Goal: Contribute content

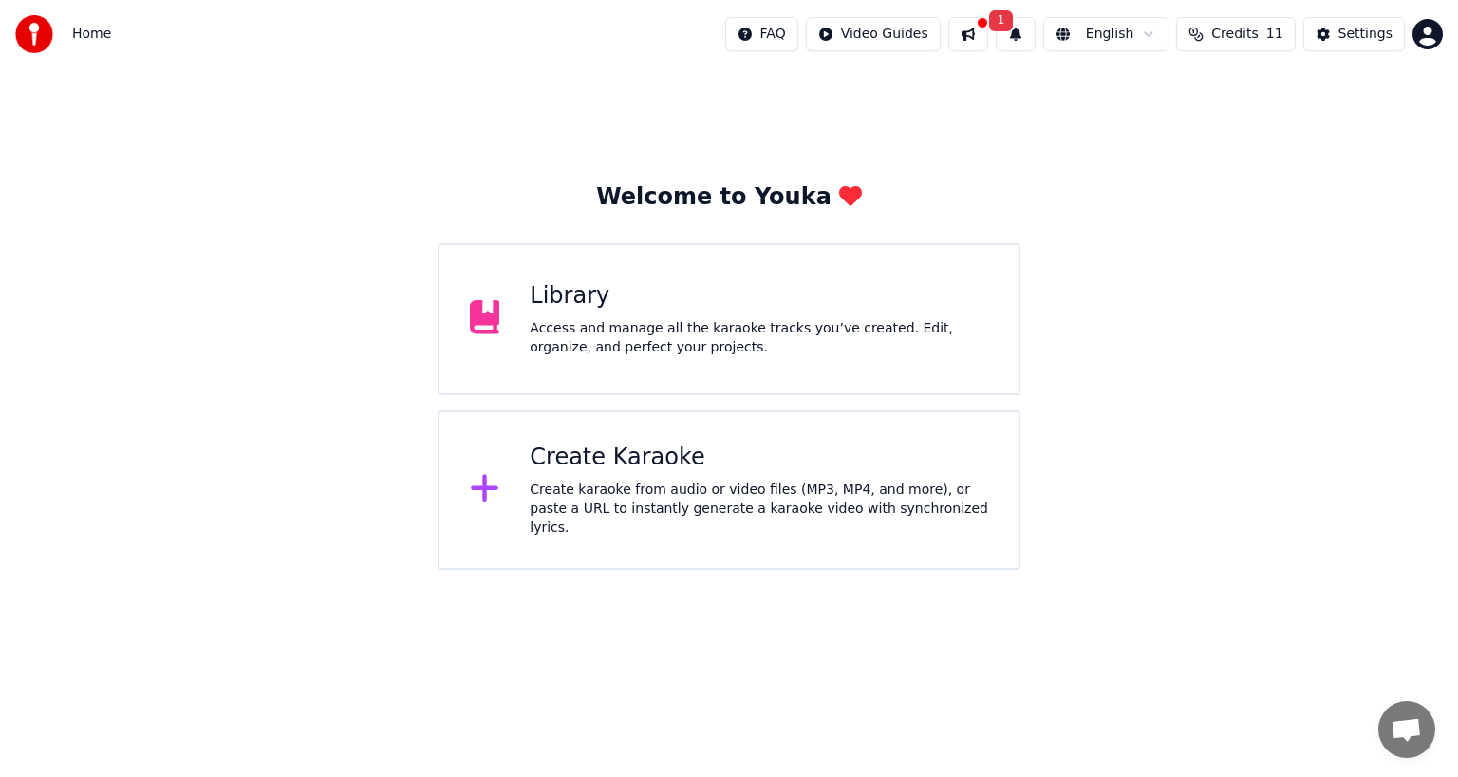
click at [478, 504] on icon at bounding box center [485, 488] width 30 height 34
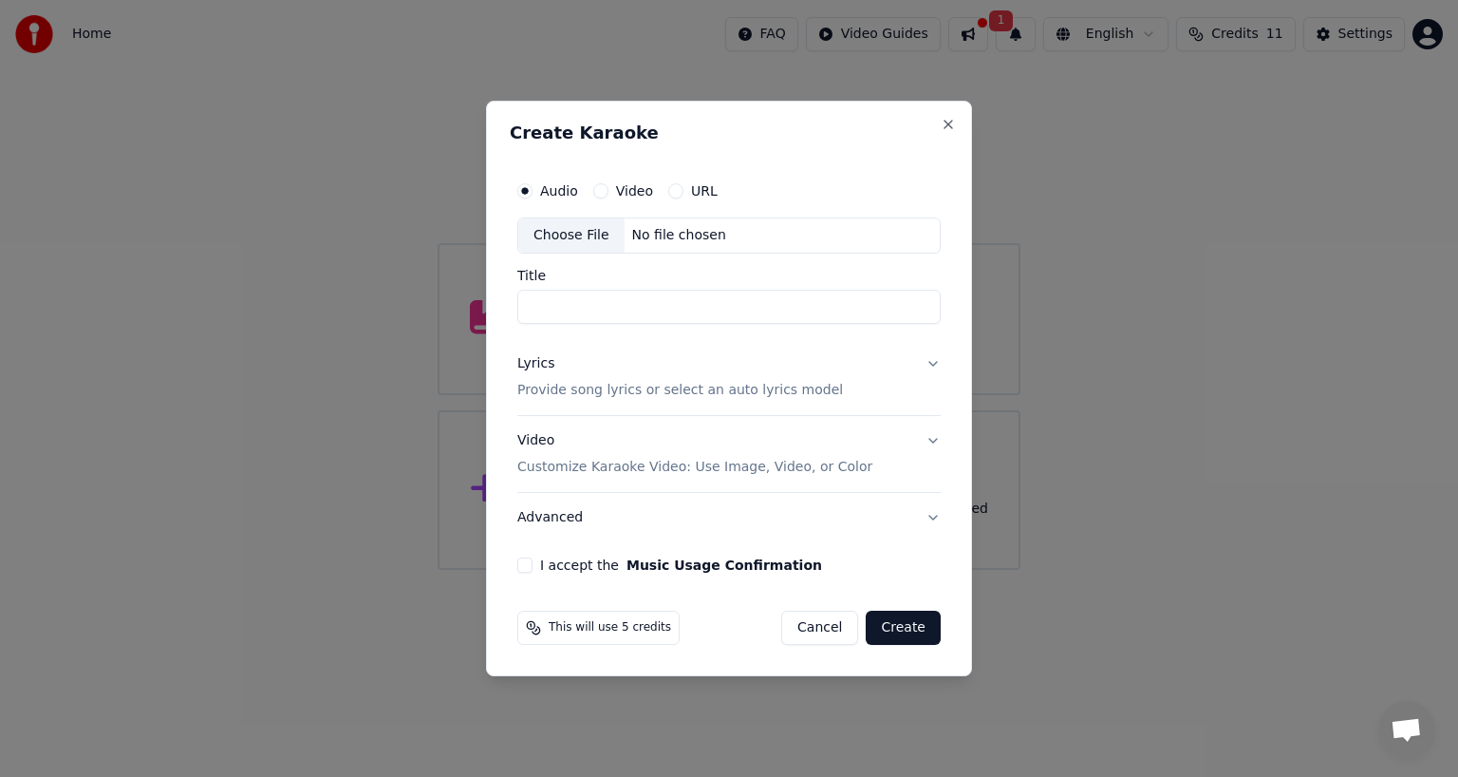
click at [557, 190] on label "Audio" at bounding box center [559, 190] width 38 height 13
click at [533, 190] on button "Audio" at bounding box center [524, 190] width 15 height 15
click at [562, 236] on div "Choose File" at bounding box center [571, 235] width 106 height 34
click at [1264, 282] on div at bounding box center [729, 388] width 1458 height 777
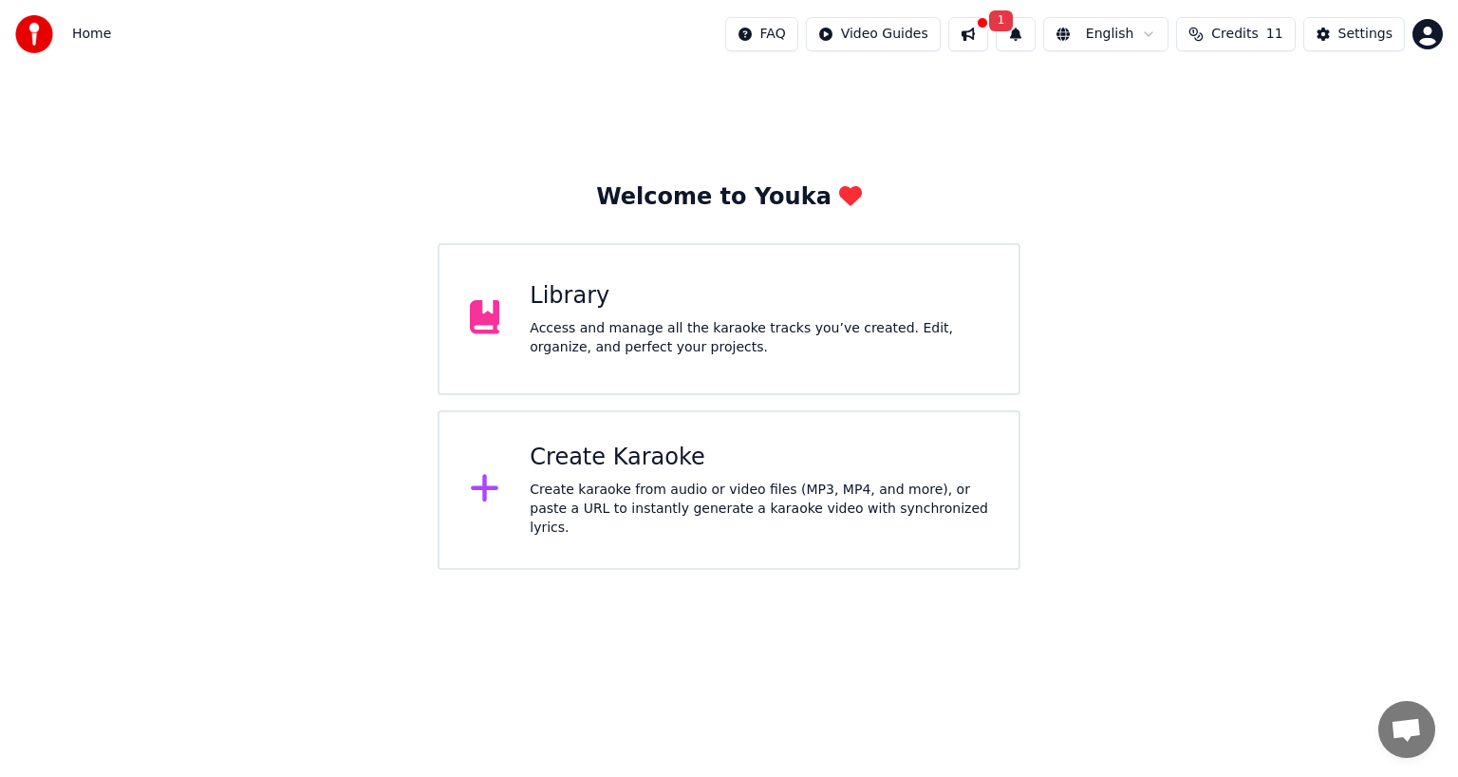
click at [1235, 268] on div "Welcome to Youka Library Access and manage all the karaoke tracks you’ve create…" at bounding box center [729, 318] width 1458 height 501
click at [478, 504] on icon at bounding box center [485, 488] width 30 height 34
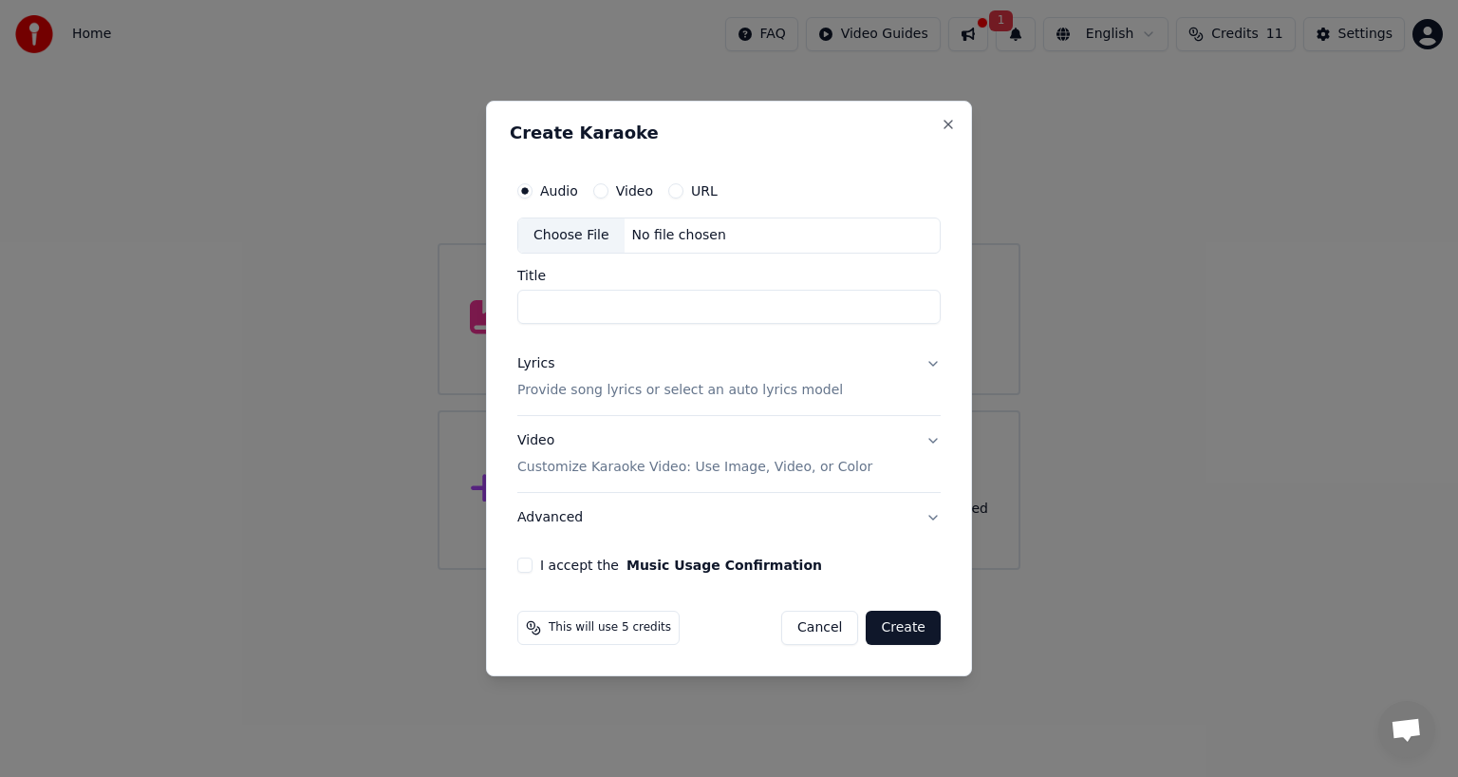
click at [524, 322] on input "Title" at bounding box center [728, 307] width 423 height 34
type input "**********"
click at [541, 236] on div "Choose File" at bounding box center [571, 235] width 106 height 34
click at [934, 372] on button "Lyrics Provide song lyrics or select an auto lyrics model" at bounding box center [728, 377] width 423 height 76
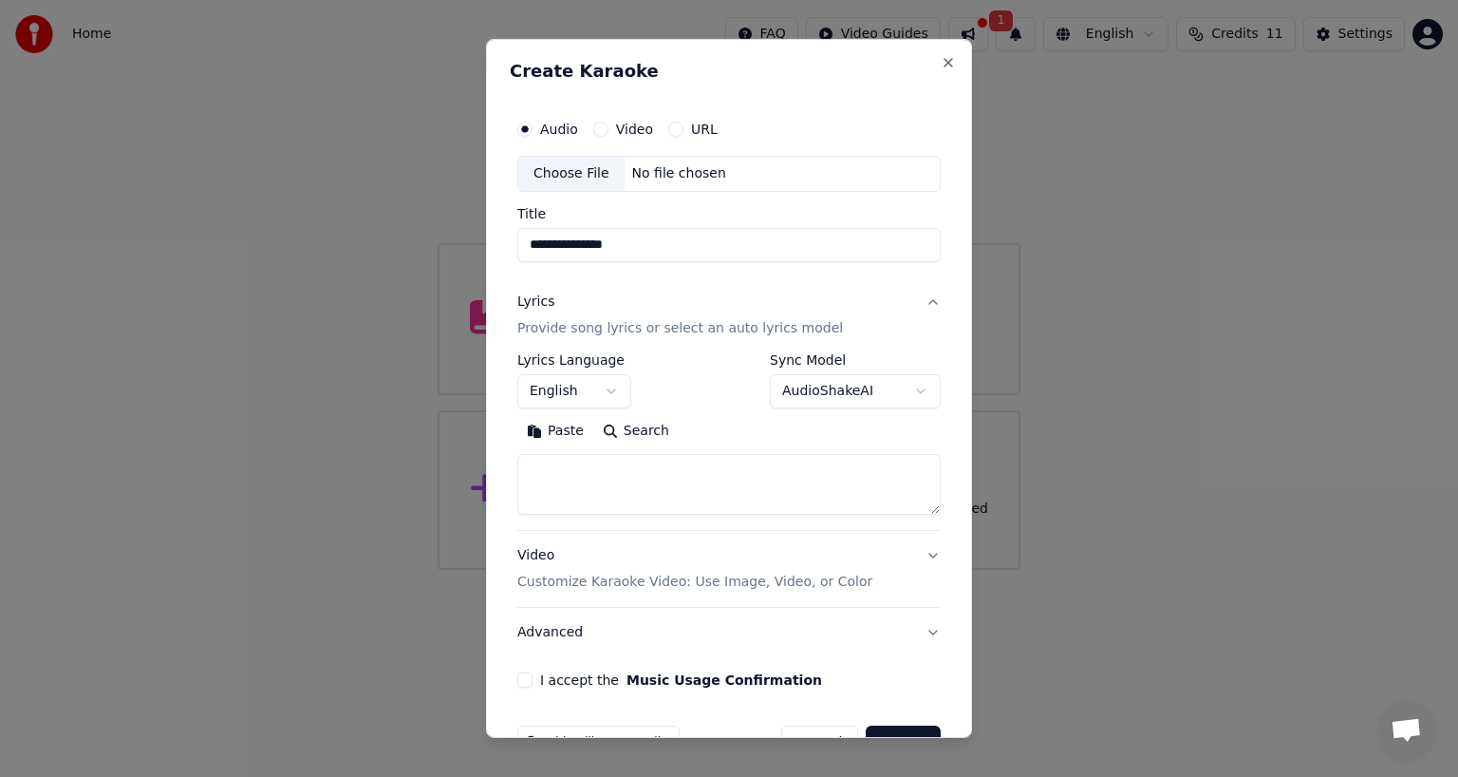
click at [622, 437] on button "Search" at bounding box center [635, 431] width 85 height 30
click at [941, 60] on button "Close" at bounding box center [948, 62] width 15 height 15
select select
